Goal: Transaction & Acquisition: Purchase product/service

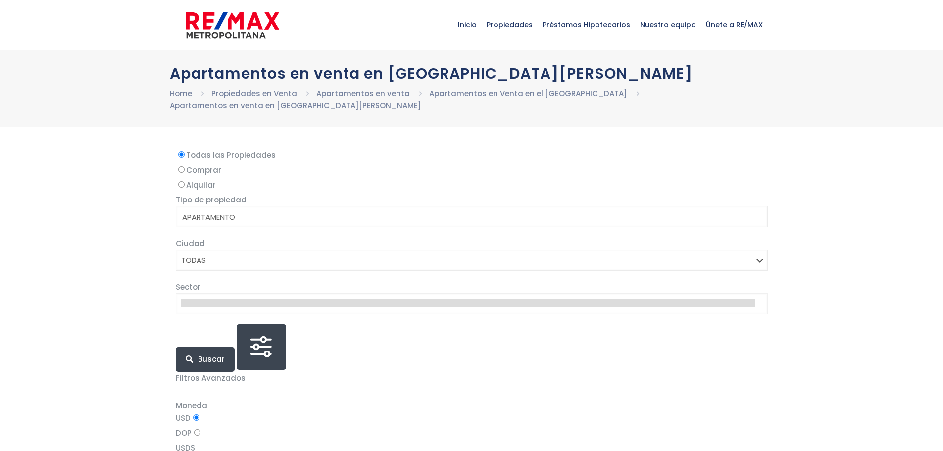
select select
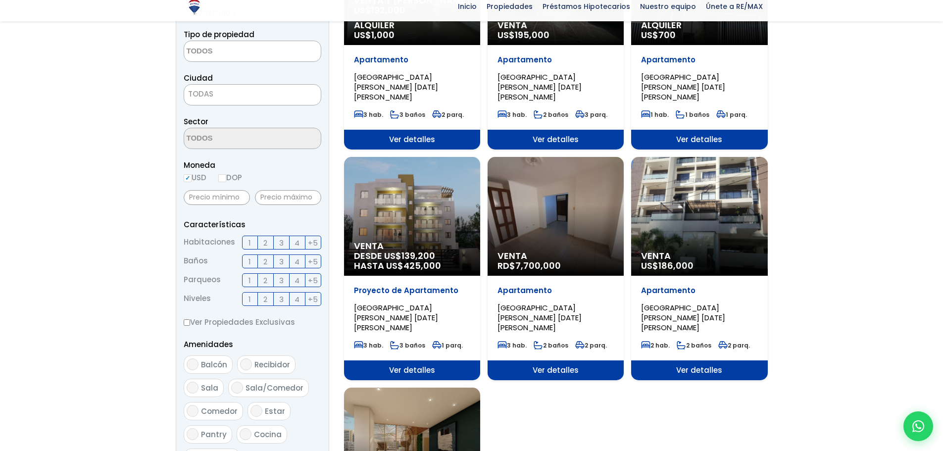
scroll to position [231, 0]
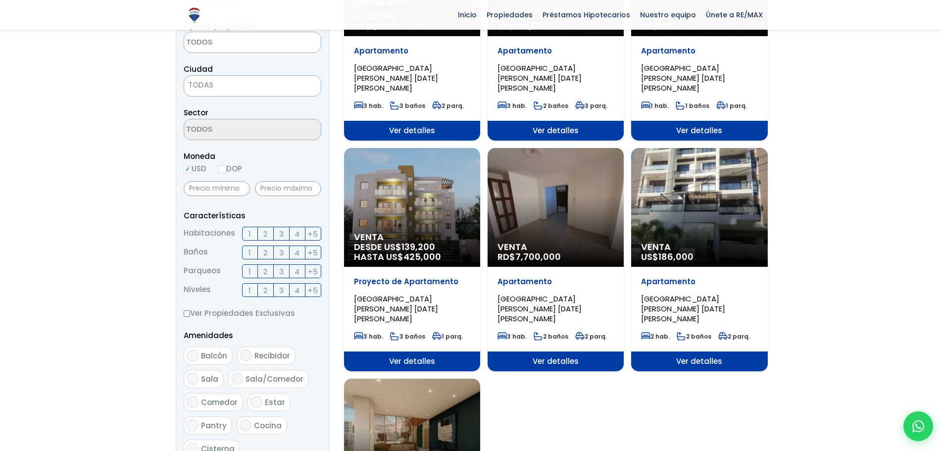
click at [564, 172] on div "Venta RD$ 7,700,000" at bounding box center [556, 207] width 136 height 119
click at [597, 193] on div "Venta RD$ 7,700,000" at bounding box center [556, 207] width 136 height 119
click at [596, 192] on div "Venta RD$ 7,700,000" at bounding box center [556, 207] width 136 height 119
click at [559, 352] on span "Ver detalles" at bounding box center [556, 362] width 136 height 20
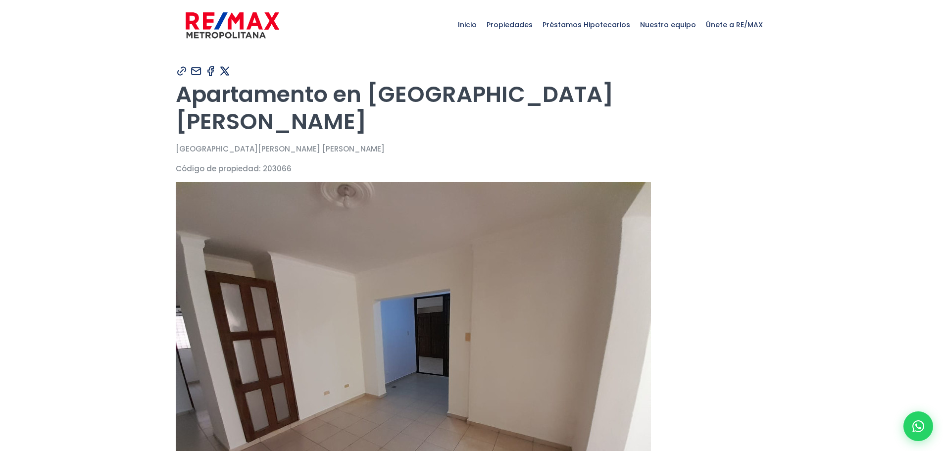
type input "[PERSON_NAME]"
type input "[EMAIL_ADDRESS][DOMAIN_NAME]"
type input "8295487085"
